Goal: Information Seeking & Learning: Learn about a topic

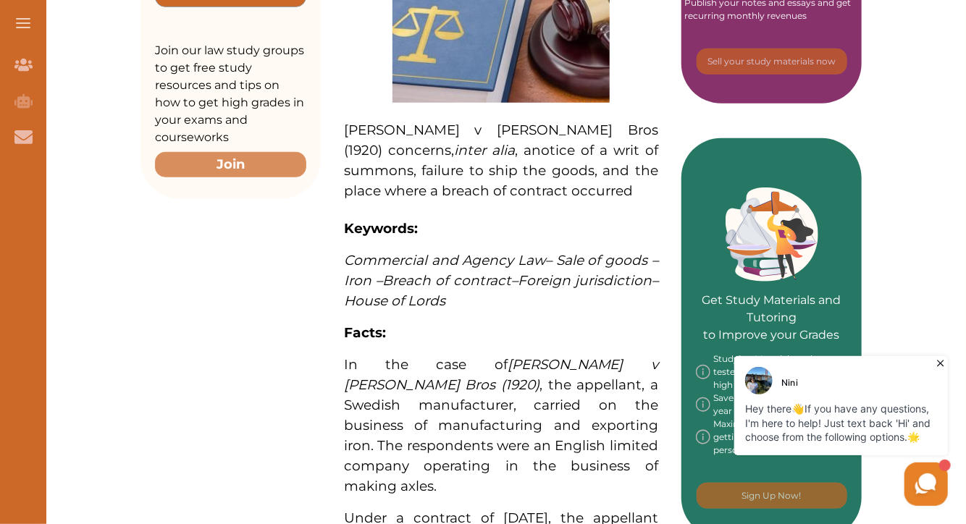
scroll to position [493, 0]
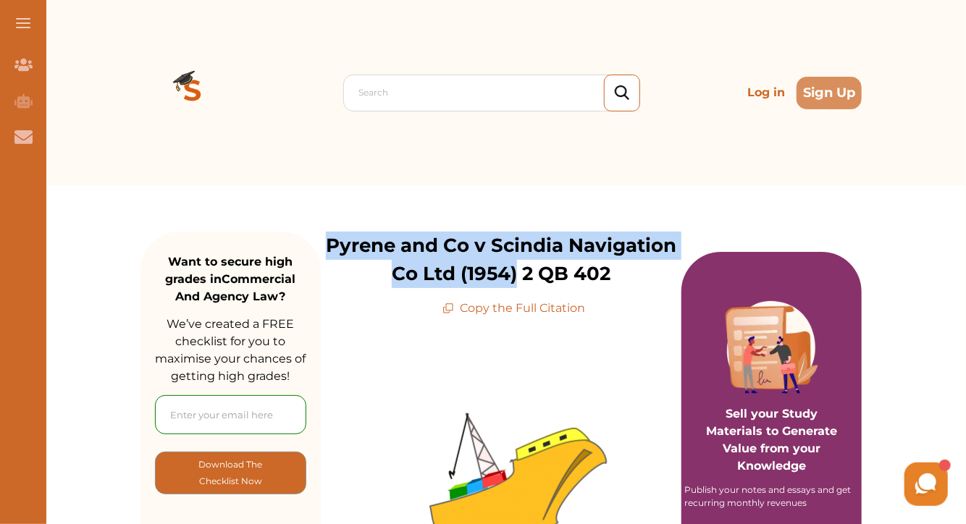
drag, startPoint x: 331, startPoint y: 246, endPoint x: 518, endPoint y: 284, distance: 191.2
click at [518, 284] on p "Pyrene and Co v Scindia Navigation Co Ltd (1954) 2 QB 402" at bounding box center [501, 260] width 360 height 56
copy p "Pyrene and Co v Scindia Navigation Co Ltd (1954)"
